Goal: Transaction & Acquisition: Purchase product/service

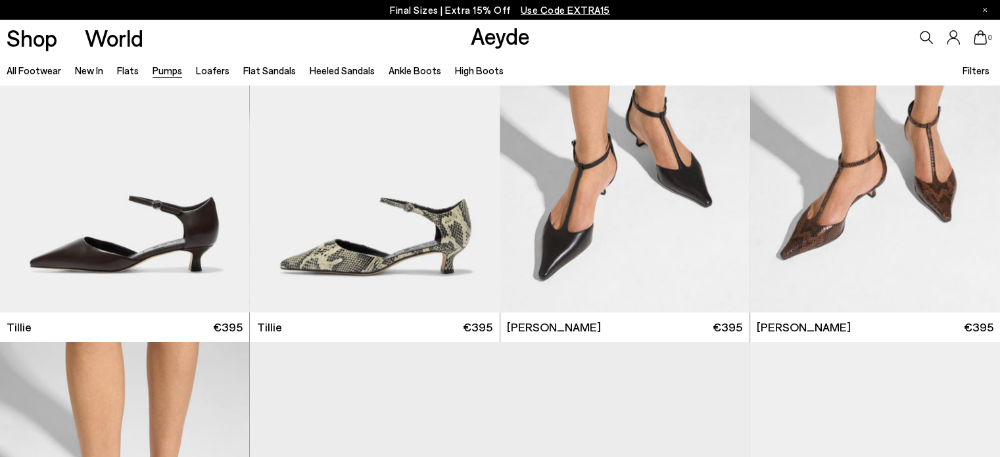
scroll to position [1107, 0]
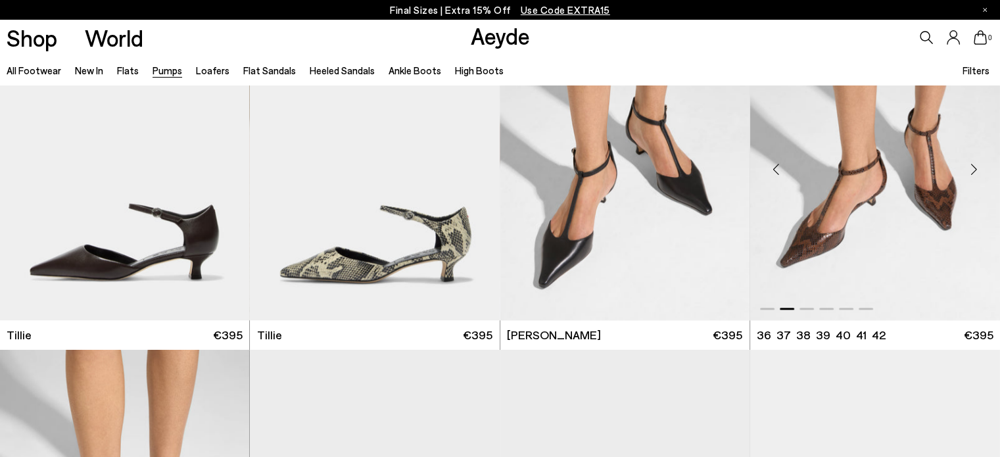
click at [971, 169] on div "Next slide" at bounding box center [973, 168] width 39 height 39
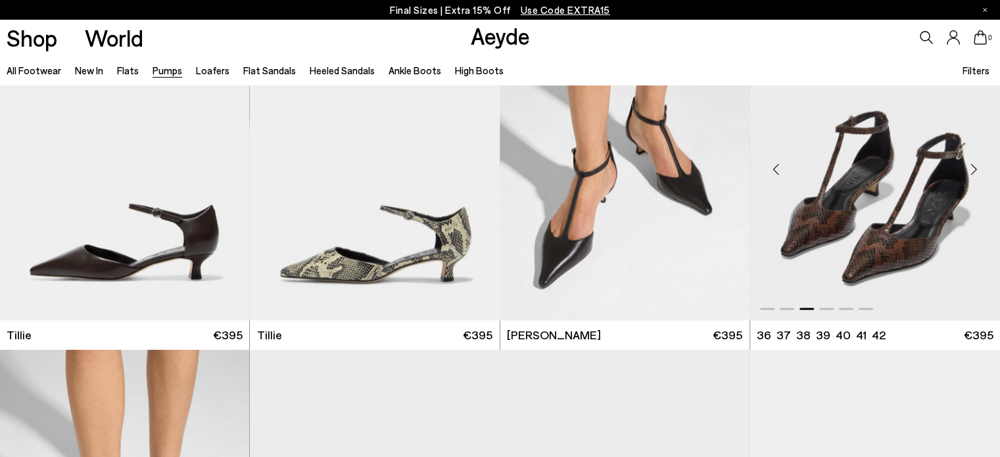
click at [971, 169] on div "Next slide" at bounding box center [973, 168] width 39 height 39
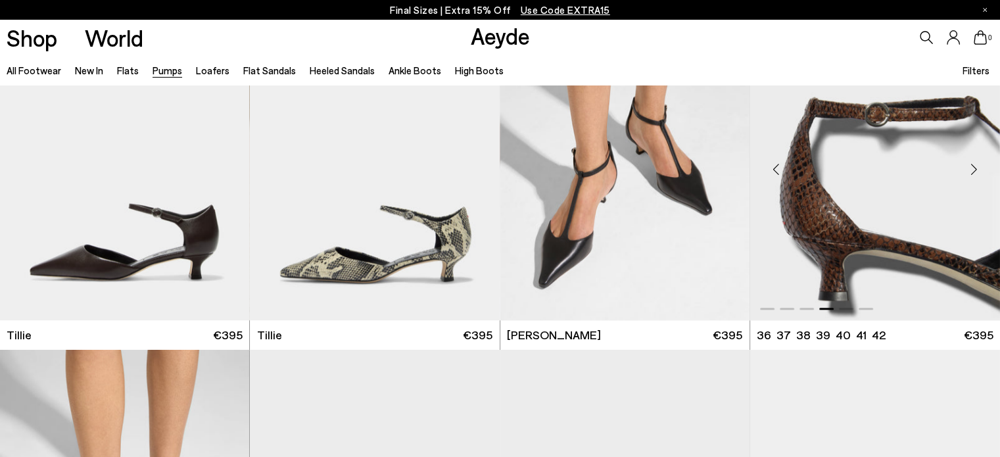
click at [971, 169] on div "Next slide" at bounding box center [973, 168] width 39 height 39
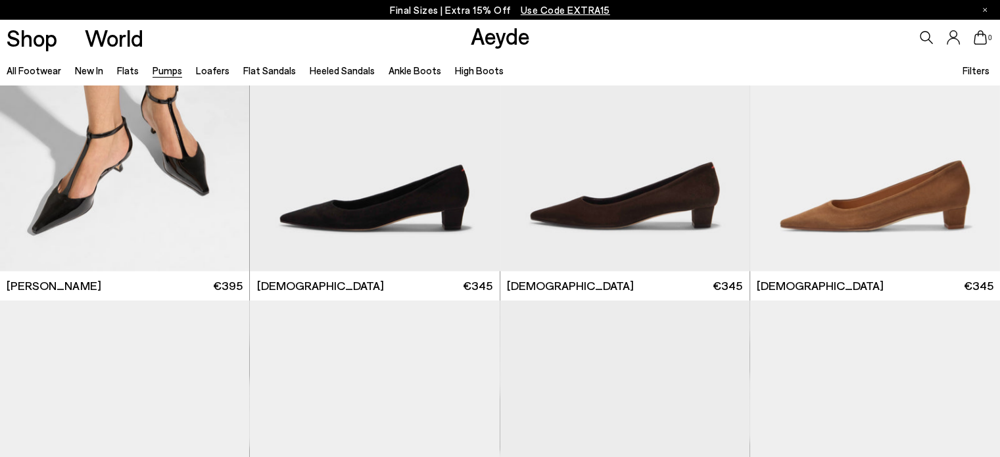
scroll to position [1369, 0]
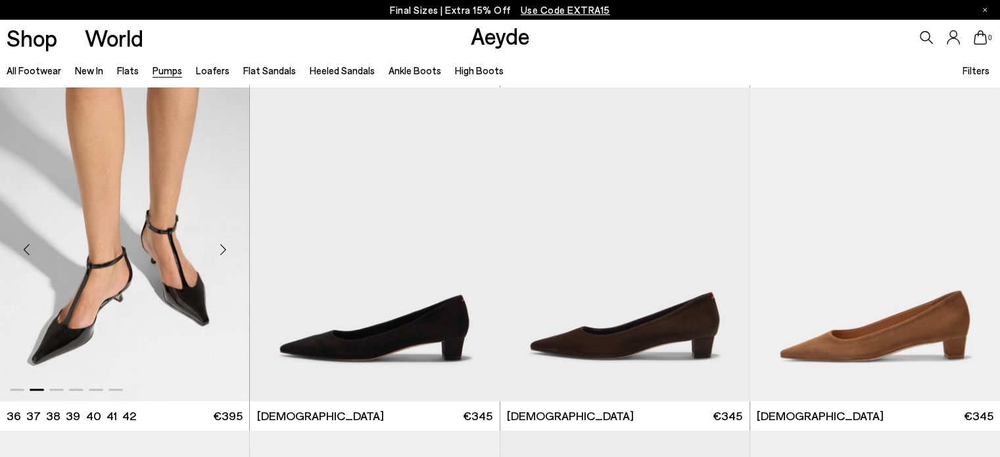
click at [219, 252] on div "Next slide" at bounding box center [222, 249] width 39 height 39
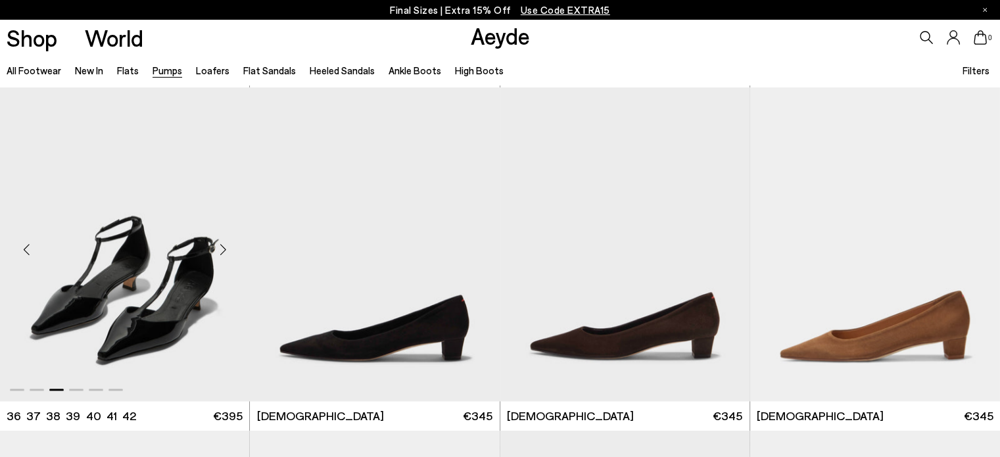
click at [219, 252] on div "Next slide" at bounding box center [222, 249] width 39 height 39
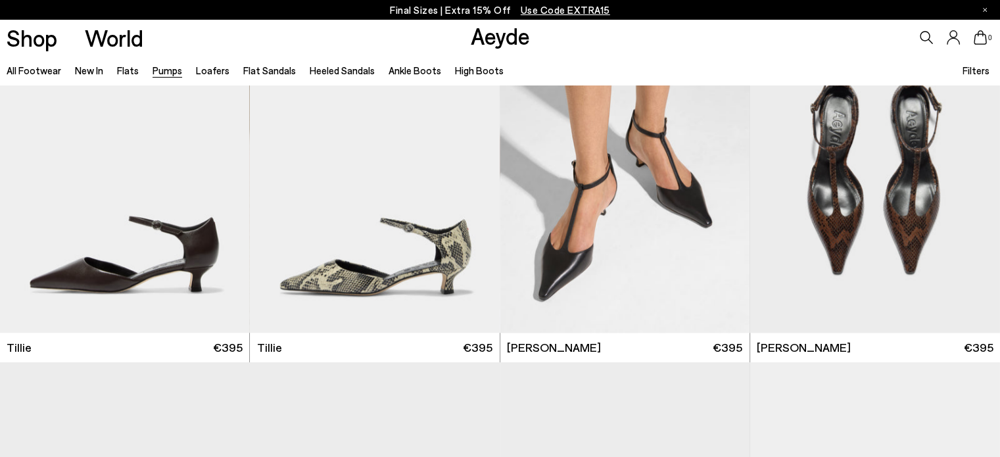
scroll to position [1070, 0]
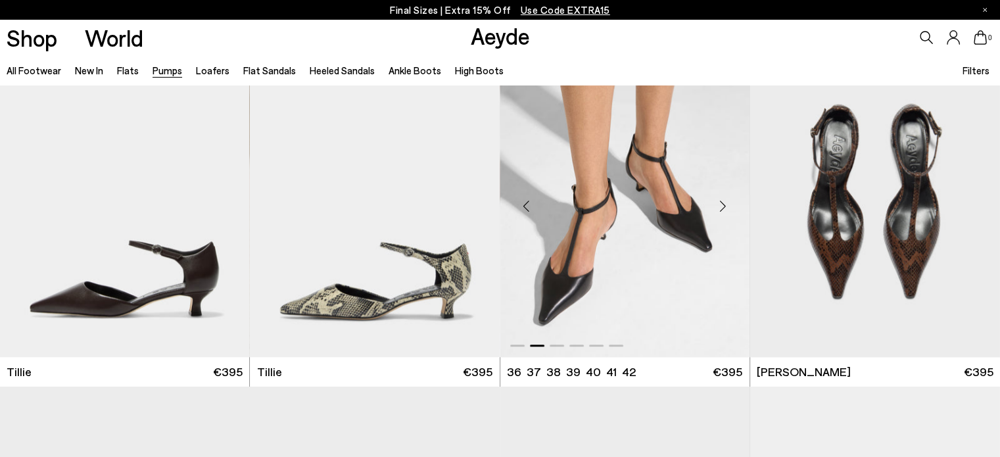
click at [721, 197] on div "Next slide" at bounding box center [722, 205] width 39 height 39
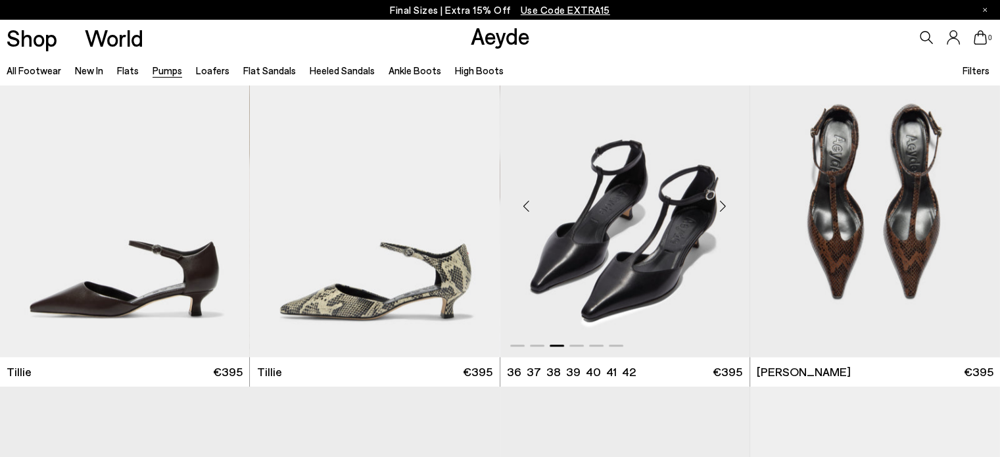
click at [721, 197] on div "Next slide" at bounding box center [722, 205] width 39 height 39
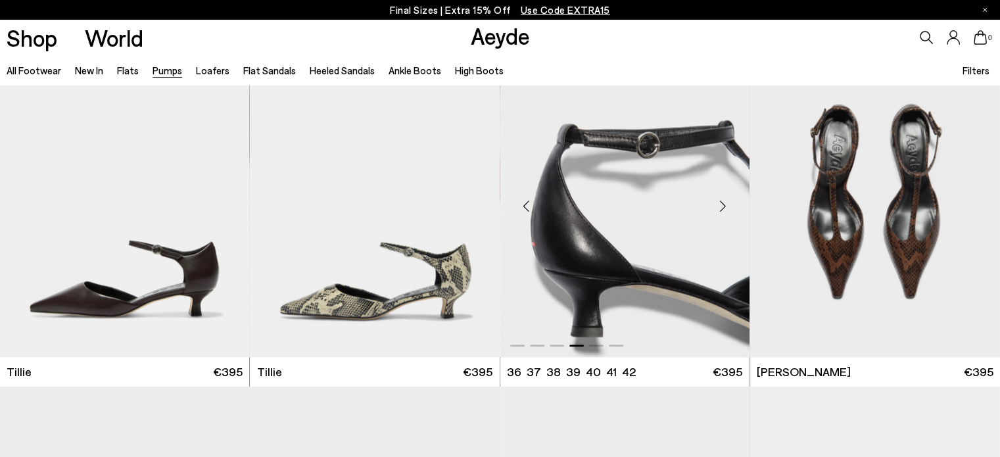
click at [721, 197] on div "Next slide" at bounding box center [722, 205] width 39 height 39
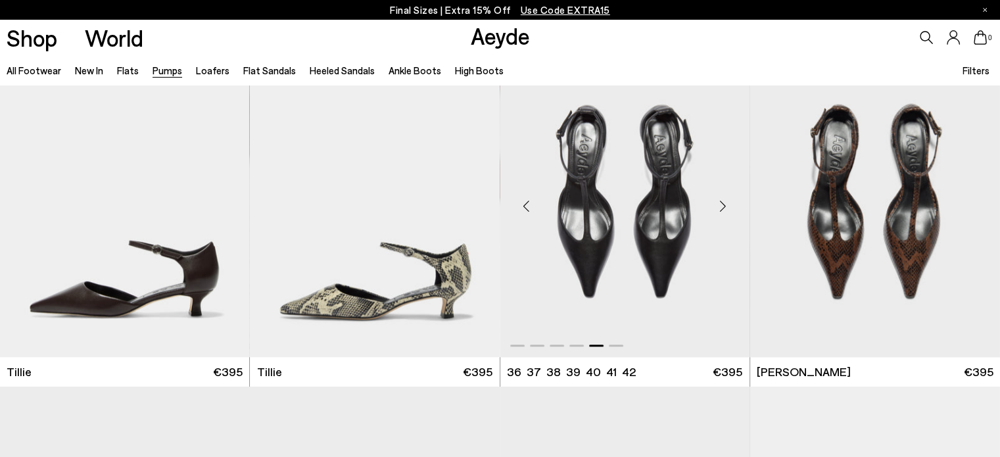
click at [721, 197] on div "Next slide" at bounding box center [722, 205] width 39 height 39
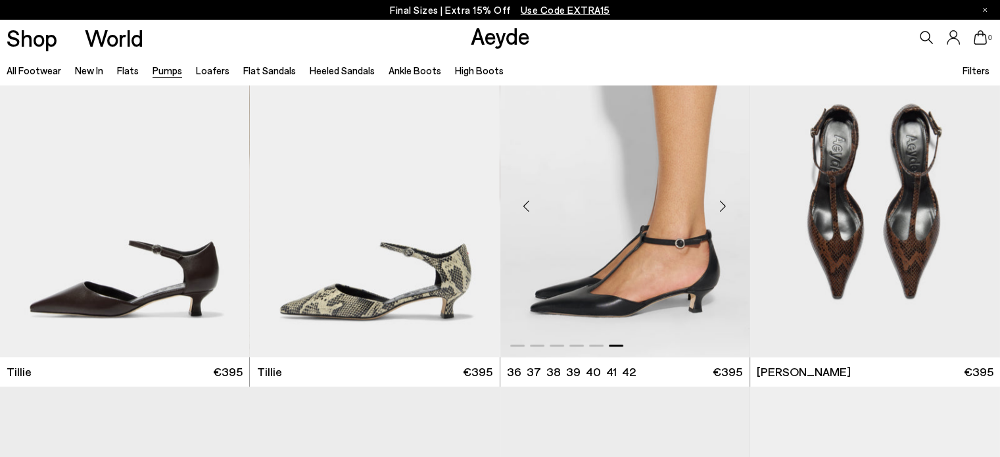
click at [721, 199] on div "Next slide" at bounding box center [722, 205] width 39 height 39
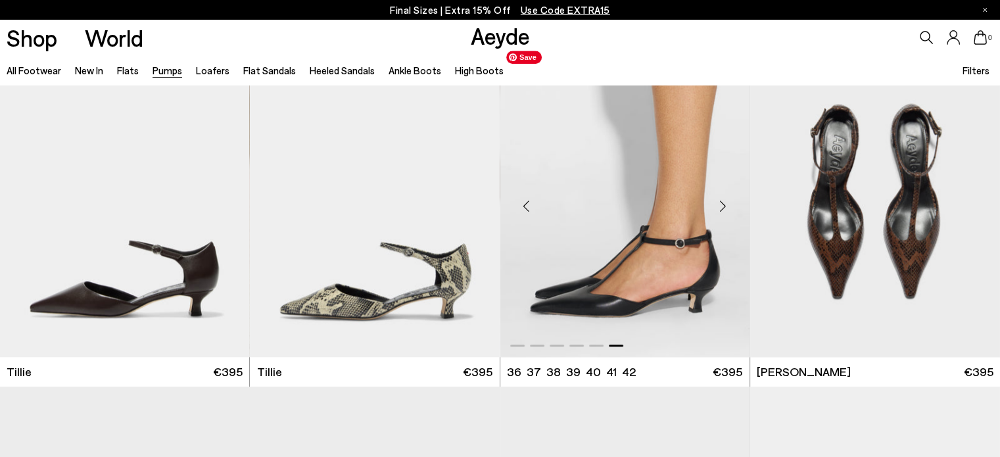
click at [619, 231] on img "6 / 6" at bounding box center [624, 201] width 249 height 314
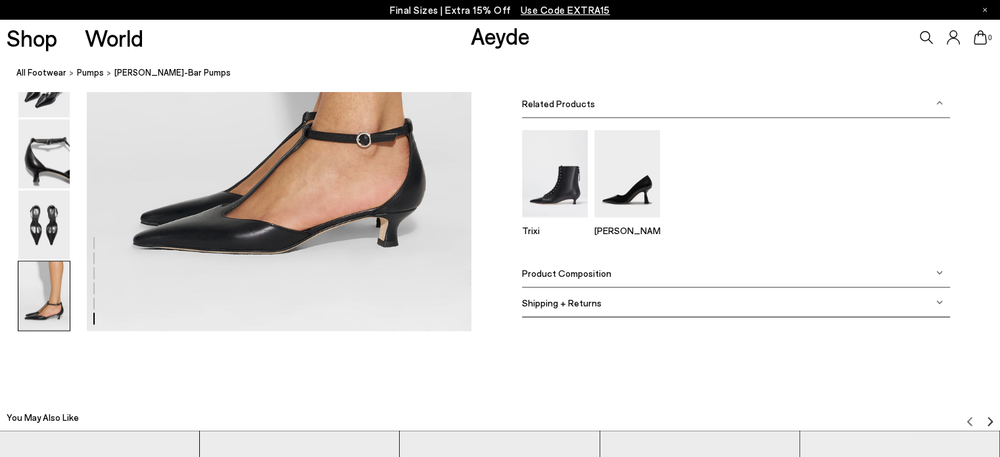
scroll to position [2696, 0]
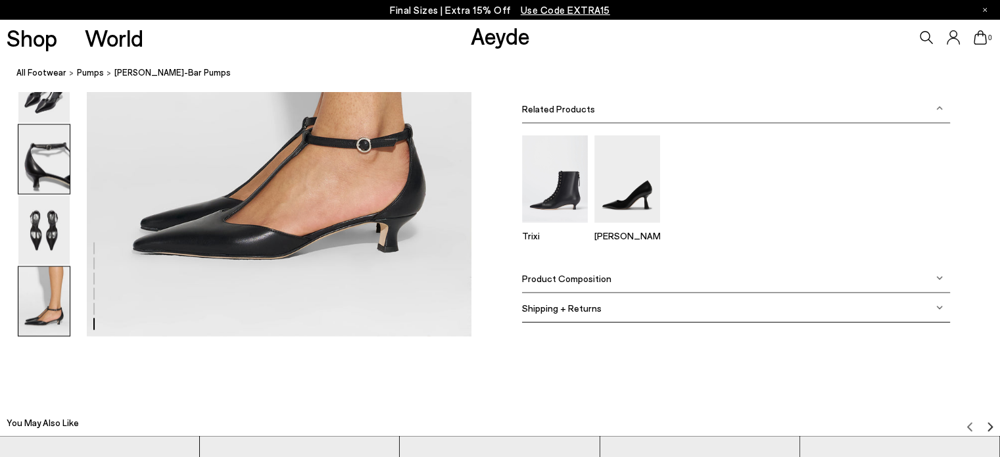
click at [47, 170] on img at bounding box center [43, 159] width 51 height 69
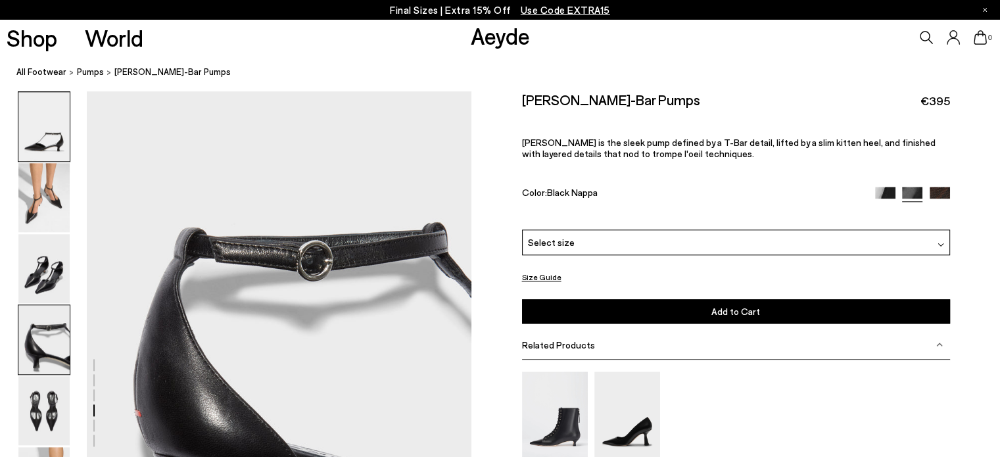
click at [42, 133] on img at bounding box center [43, 126] width 51 height 69
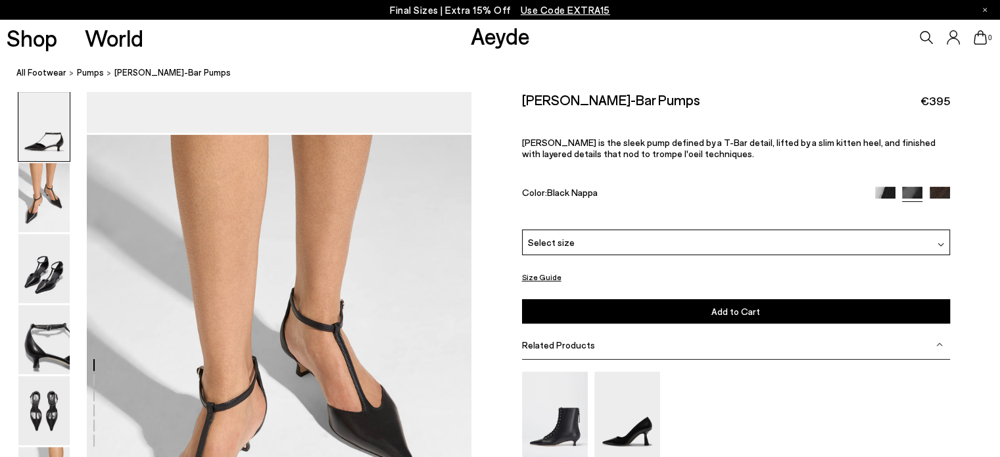
scroll to position [0, 0]
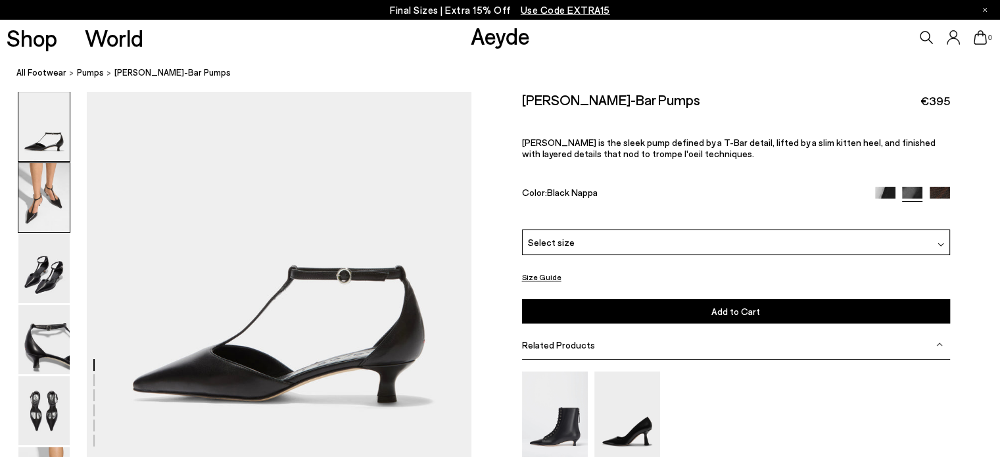
click at [32, 201] on img at bounding box center [43, 197] width 51 height 69
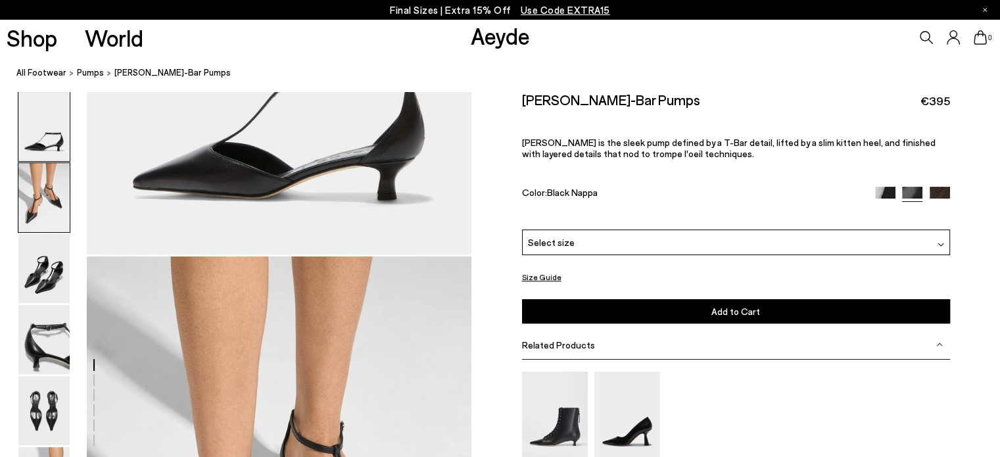
scroll to position [369, 0]
